Goal: Task Accomplishment & Management: Complete application form

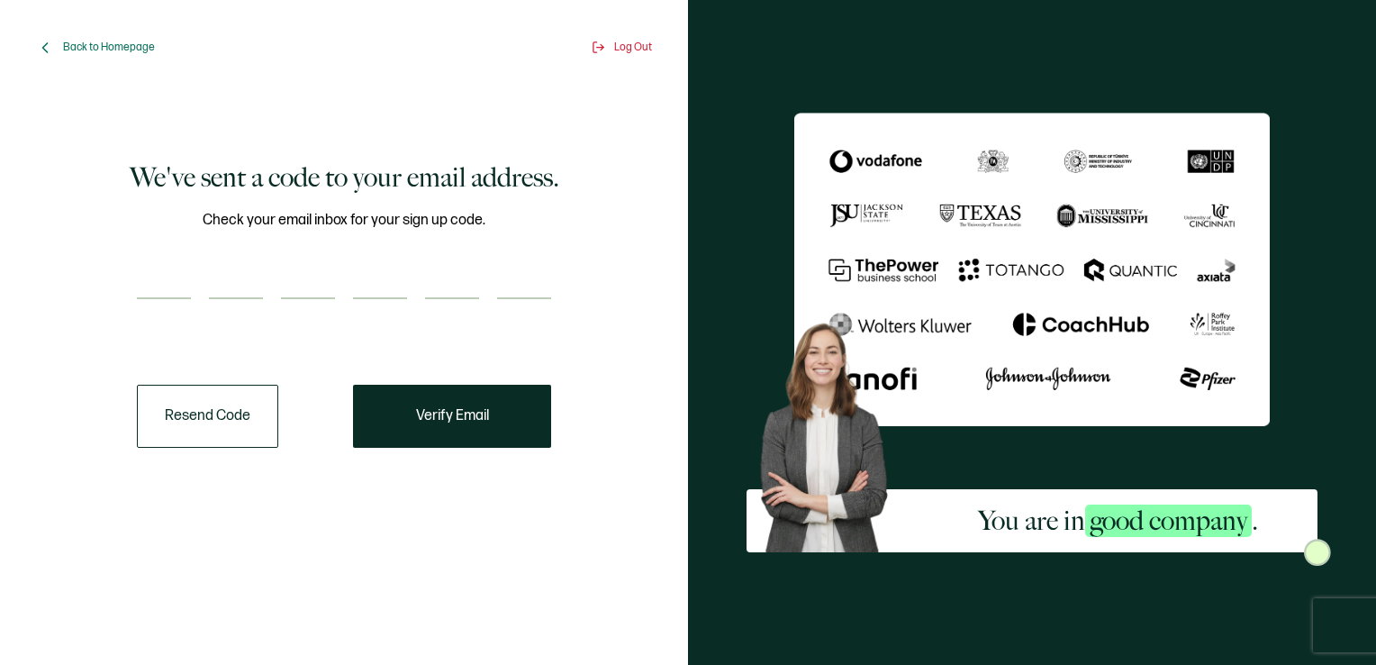
click at [148, 275] on input "number" at bounding box center [164, 281] width 54 height 36
paste input "6"
type input "6"
type input "4"
type input "9"
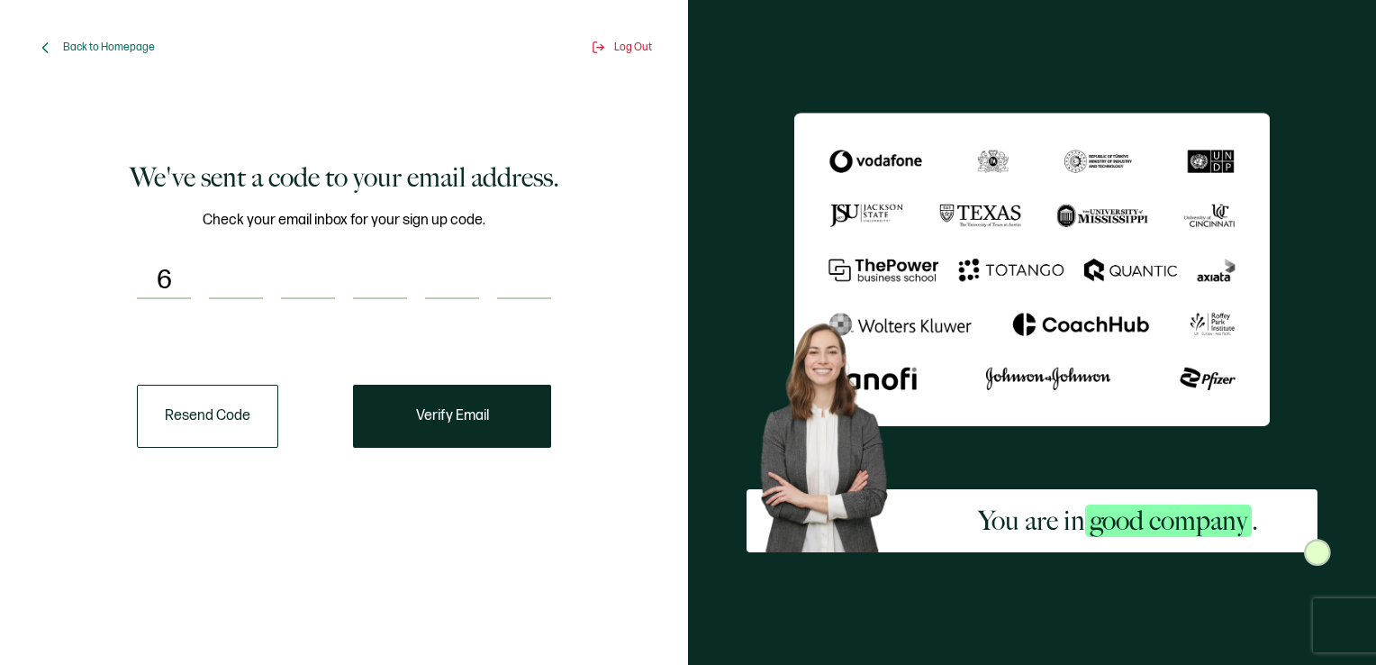
type input "4"
type input "0"
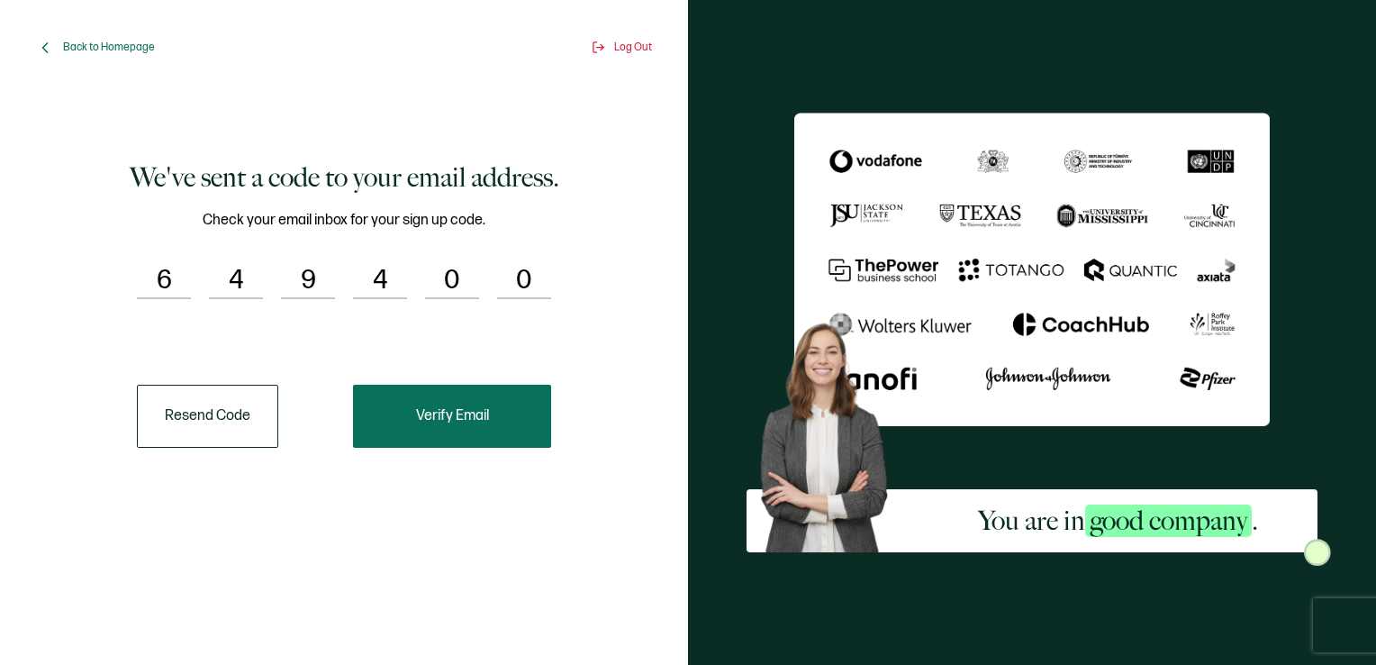
click at [449, 411] on span "Verify Email" at bounding box center [452, 416] width 73 height 14
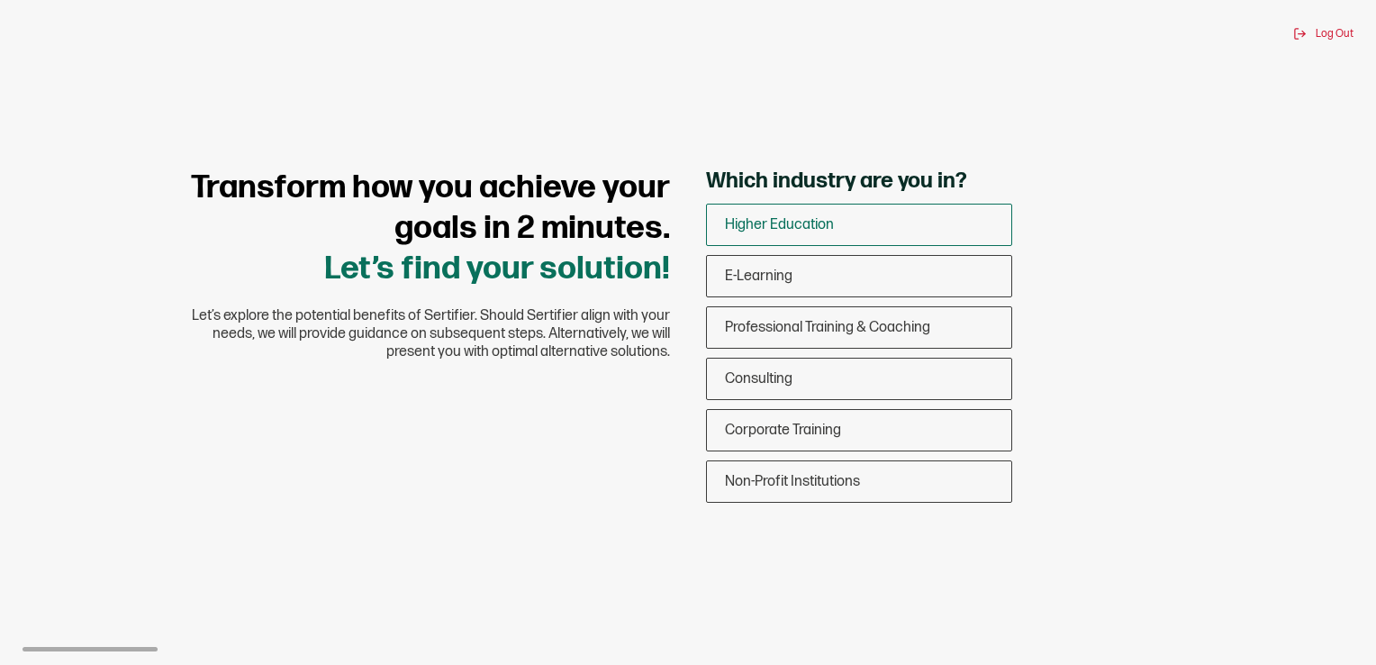
click at [788, 216] on span "Higher Education" at bounding box center [779, 224] width 109 height 17
click at [0, 0] on input "Higher Education" at bounding box center [0, 0] width 0 height 0
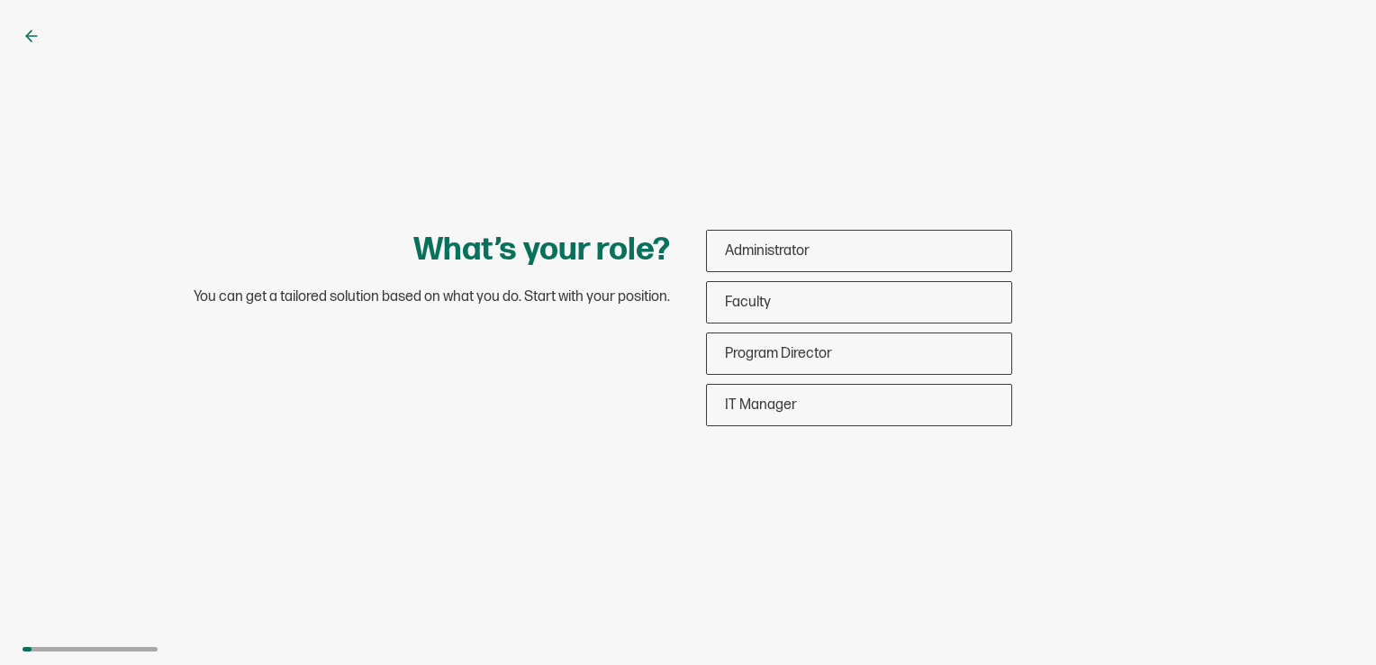
click at [26, 37] on icon at bounding box center [28, 36] width 5 height 11
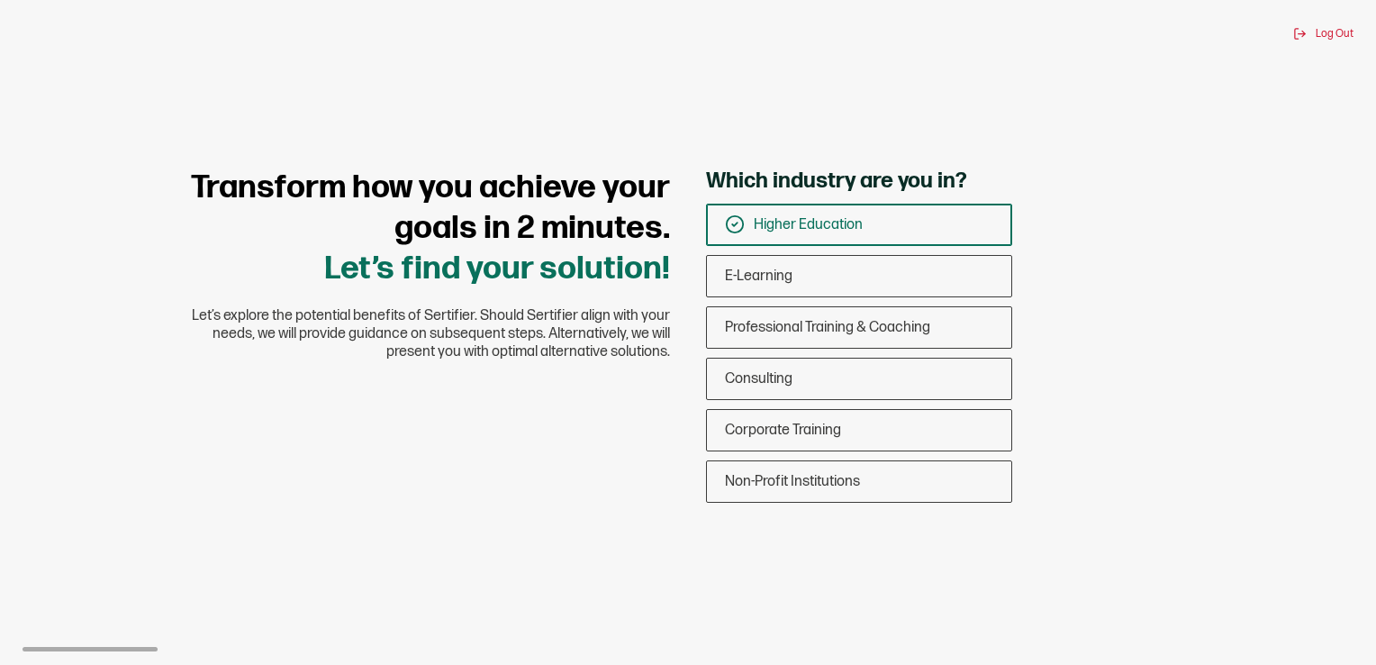
click at [817, 216] on span "Higher Education" at bounding box center [808, 224] width 109 height 17
click at [0, 0] on input "Higher Education" at bounding box center [0, 0] width 0 height 0
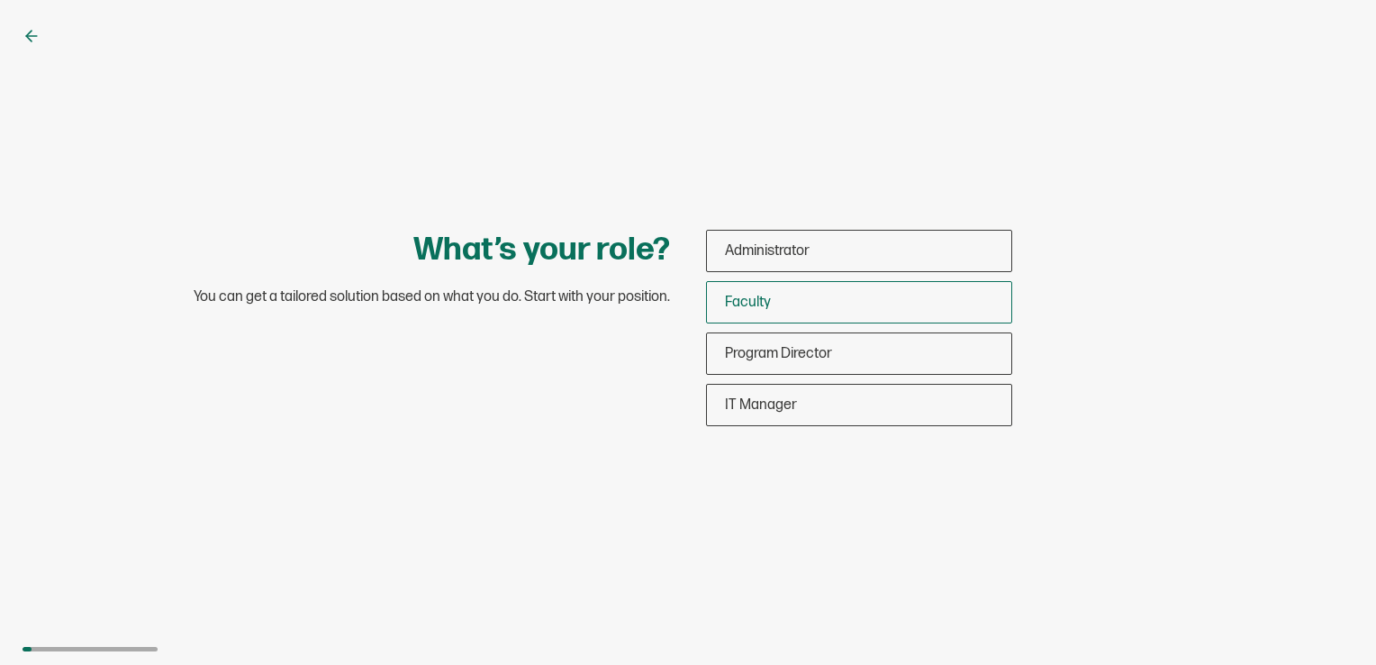
click at [796, 302] on div "Faculty" at bounding box center [859, 302] width 304 height 42
click at [0, 0] on input "Faculty" at bounding box center [0, 0] width 0 height 0
click at [850, 502] on div "What’s your role? You can get a tailored solution based on what you do. Start w…" at bounding box center [688, 332] width 1376 height 665
click at [818, 298] on div "Faculty" at bounding box center [859, 302] width 304 height 42
click at [0, 0] on input "Faculty" at bounding box center [0, 0] width 0 height 0
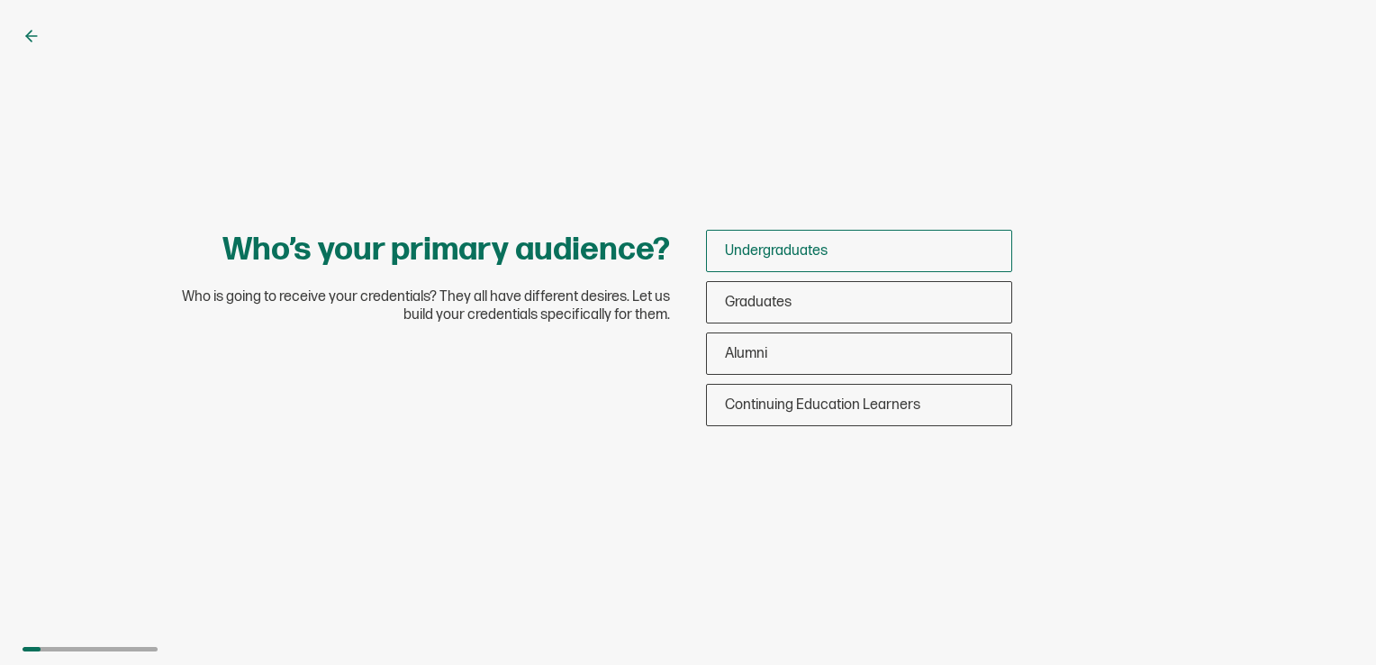
click at [762, 256] on span "Undergraduates" at bounding box center [776, 250] width 103 height 17
click at [0, 0] on input "Undergraduates" at bounding box center [0, 0] width 0 height 0
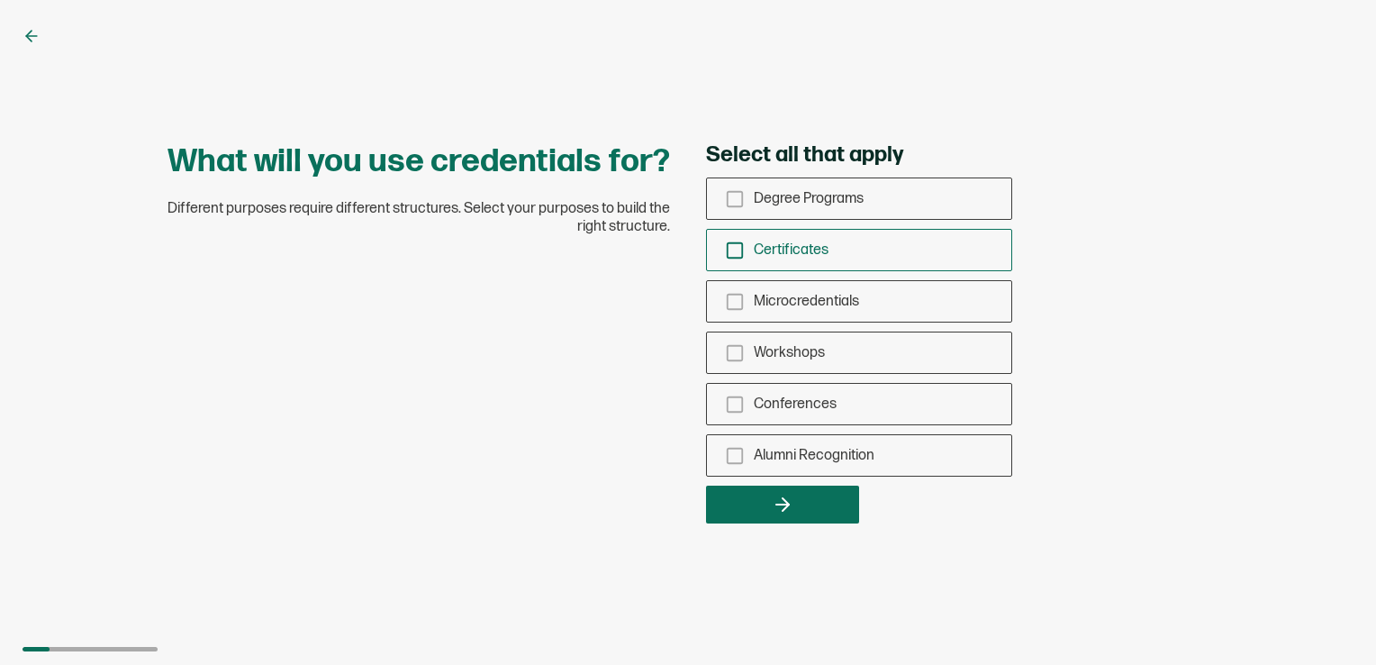
click at [733, 250] on icon "checkbox-group" at bounding box center [735, 250] width 20 height 20
click at [0, 0] on input "Certificates" at bounding box center [0, 0] width 0 height 0
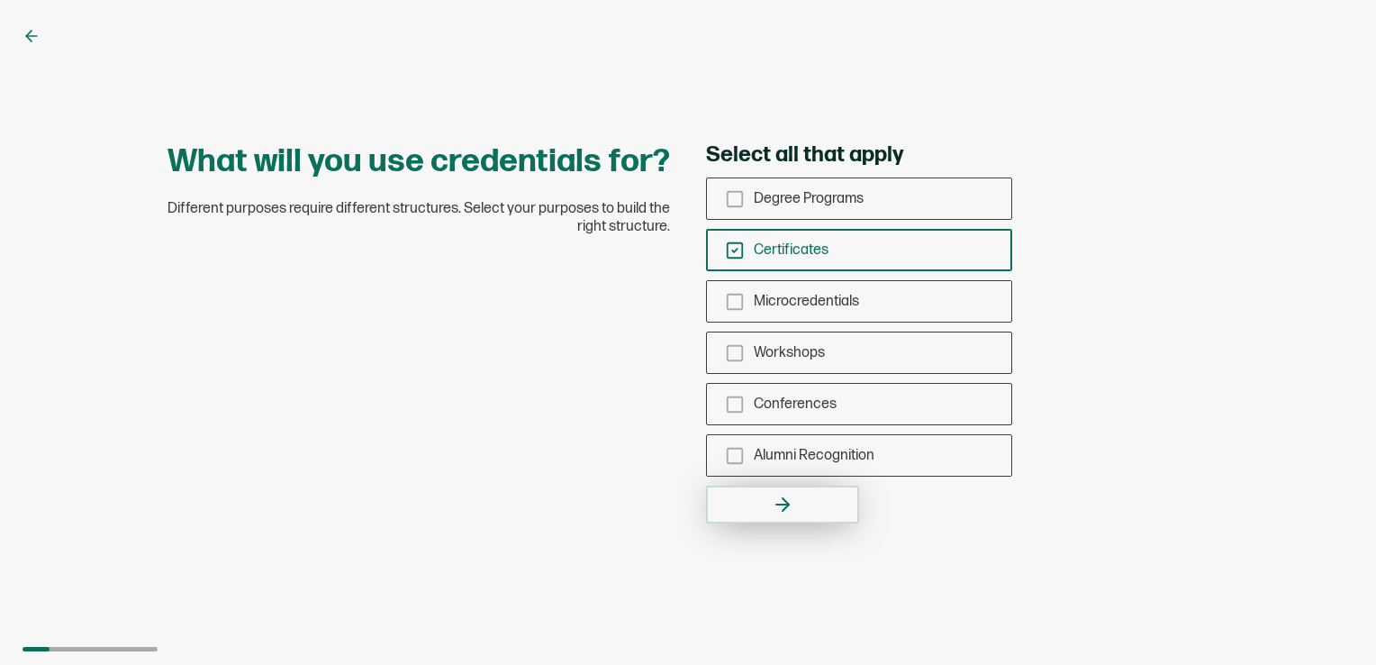
click at [831, 502] on button "button" at bounding box center [782, 504] width 153 height 38
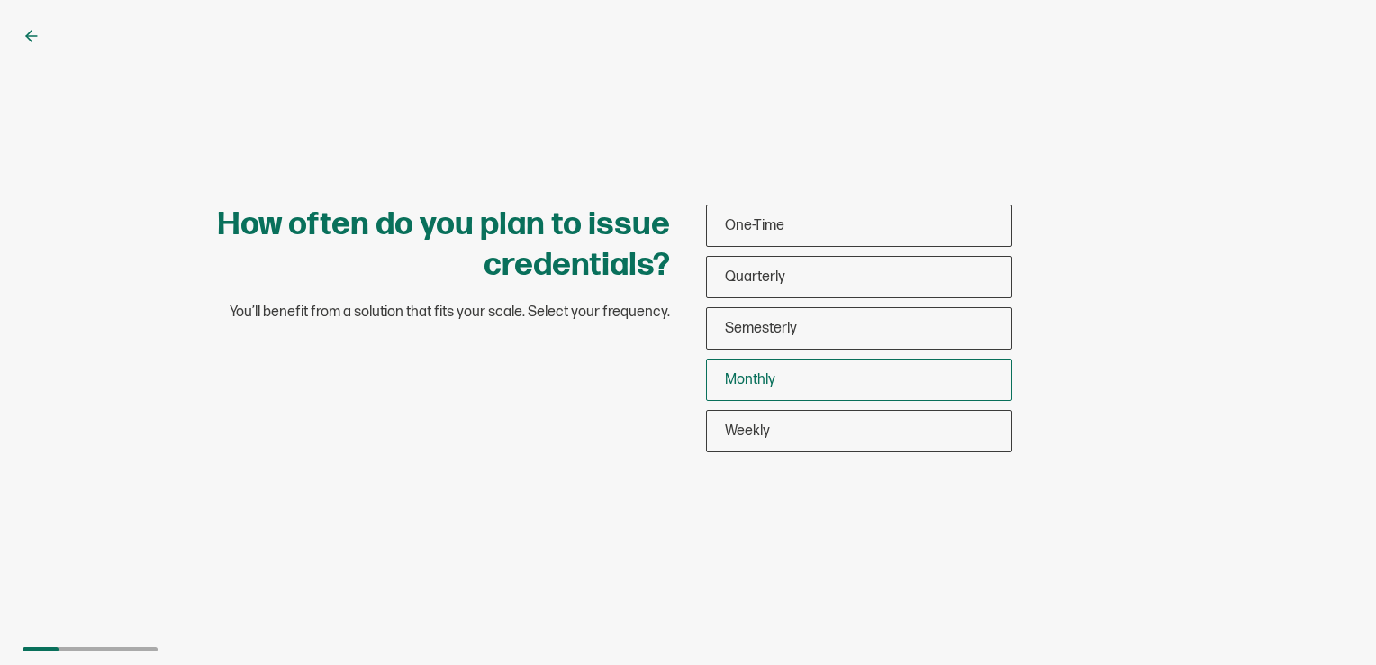
click at [810, 380] on div "Monthly" at bounding box center [859, 379] width 304 height 42
click at [0, 0] on input "Monthly" at bounding box center [0, 0] width 0 height 0
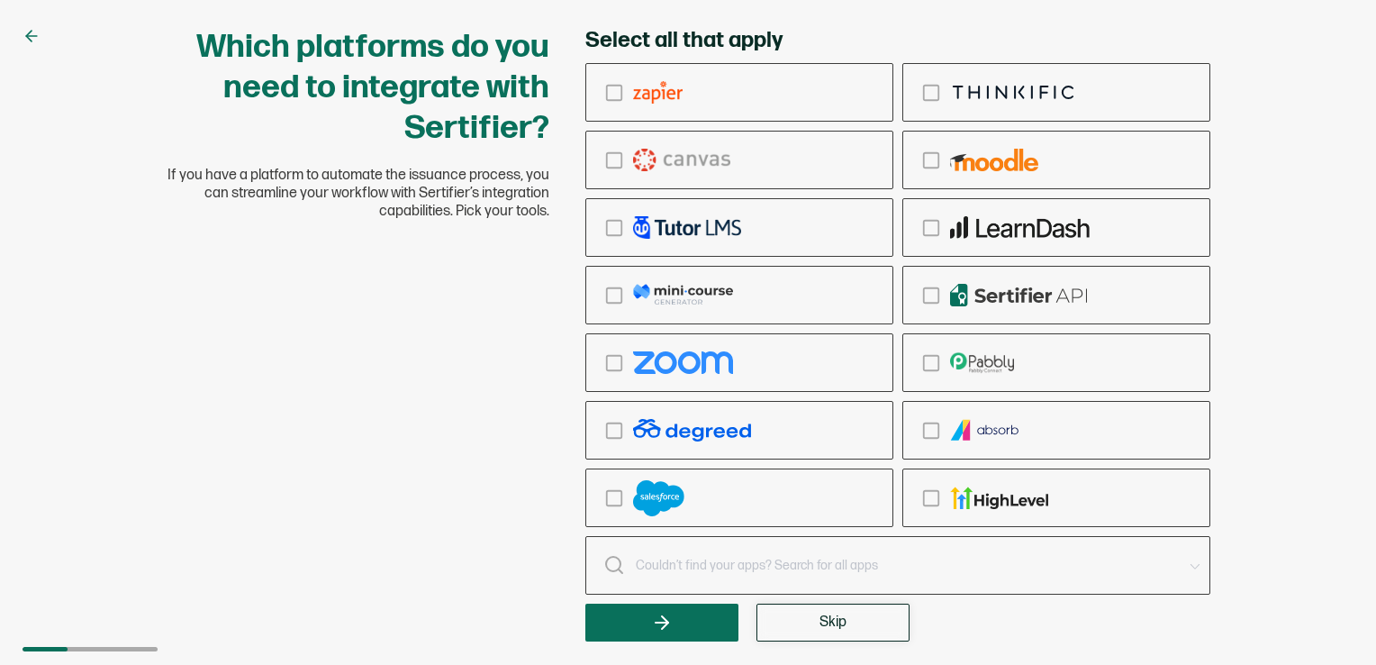
click at [864, 625] on button "Skip" at bounding box center [832, 622] width 153 height 38
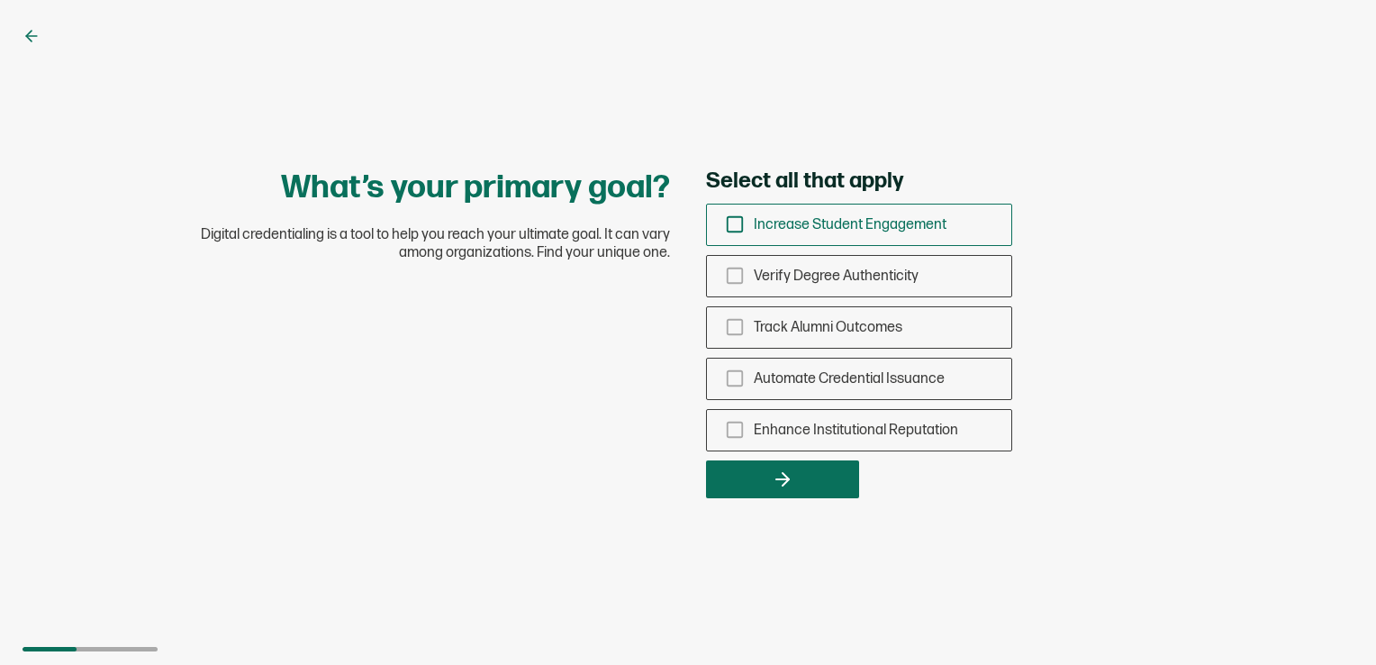
click at [894, 220] on span "Increase Student Engagement" at bounding box center [850, 224] width 193 height 17
click at [0, 0] on input "Increase Student Engagement" at bounding box center [0, 0] width 0 height 0
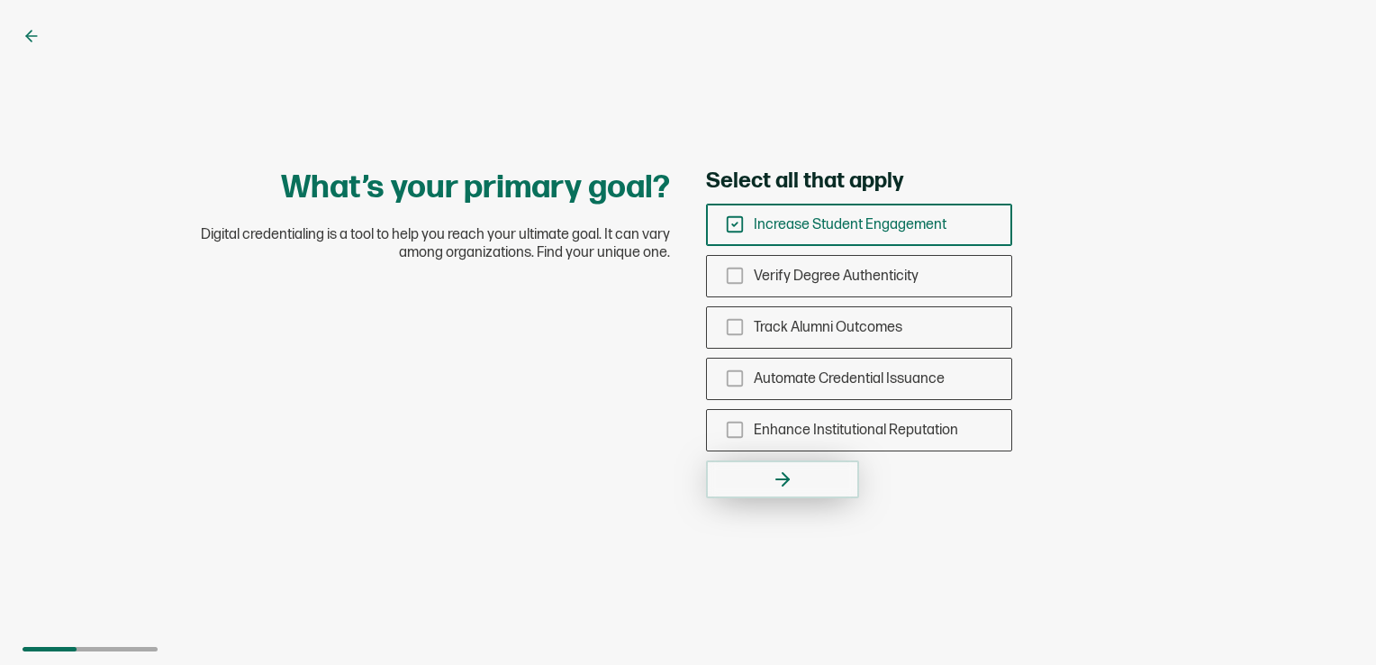
click at [810, 475] on button "button" at bounding box center [782, 479] width 153 height 38
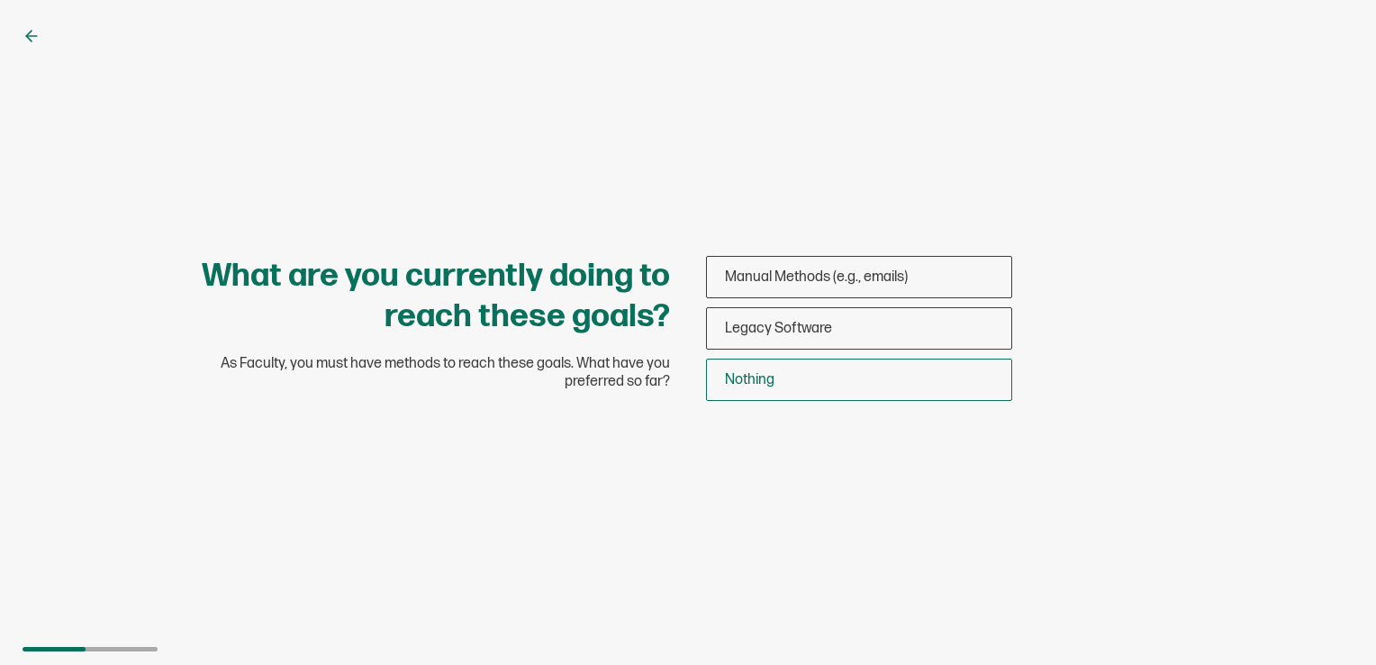
click at [795, 384] on div "Nothing" at bounding box center [859, 379] width 304 height 42
click at [0, 0] on input "Nothing" at bounding box center [0, 0] width 0 height 0
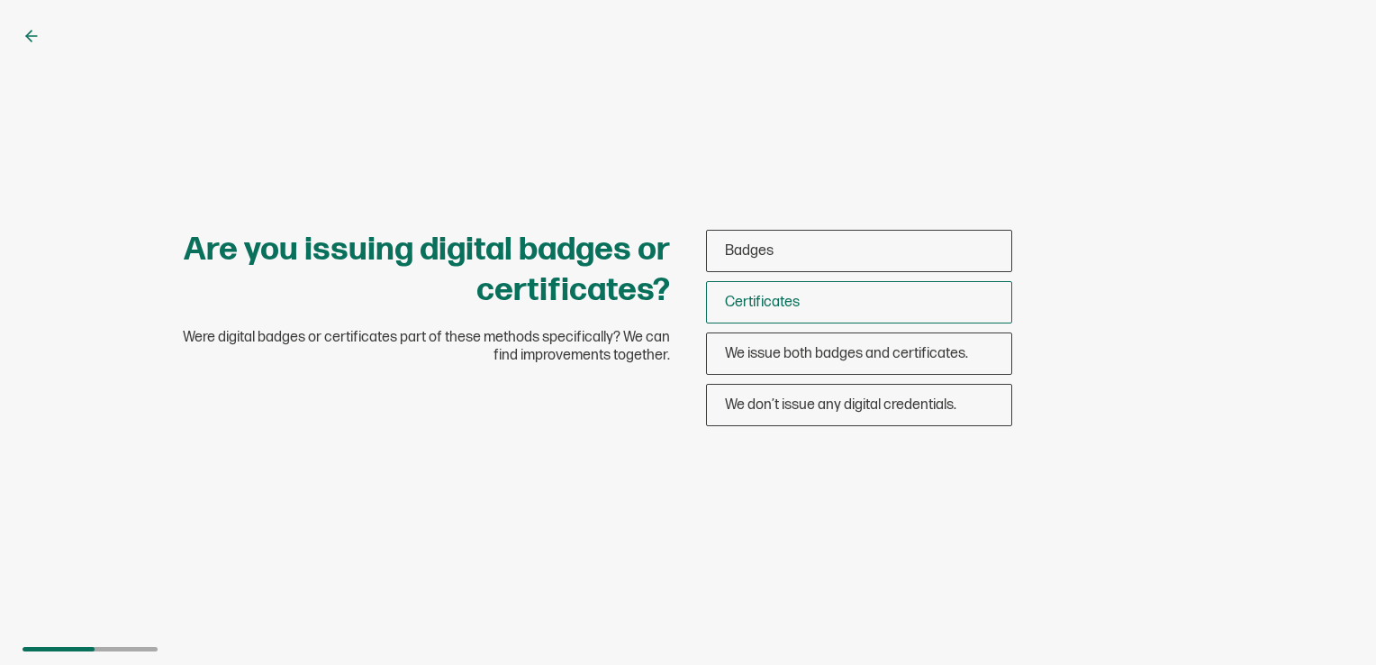
click at [798, 299] on span "Certificates" at bounding box center [762, 302] width 75 height 17
click at [0, 0] on input "Certificates" at bounding box center [0, 0] width 0 height 0
